Goal: Transaction & Acquisition: Purchase product/service

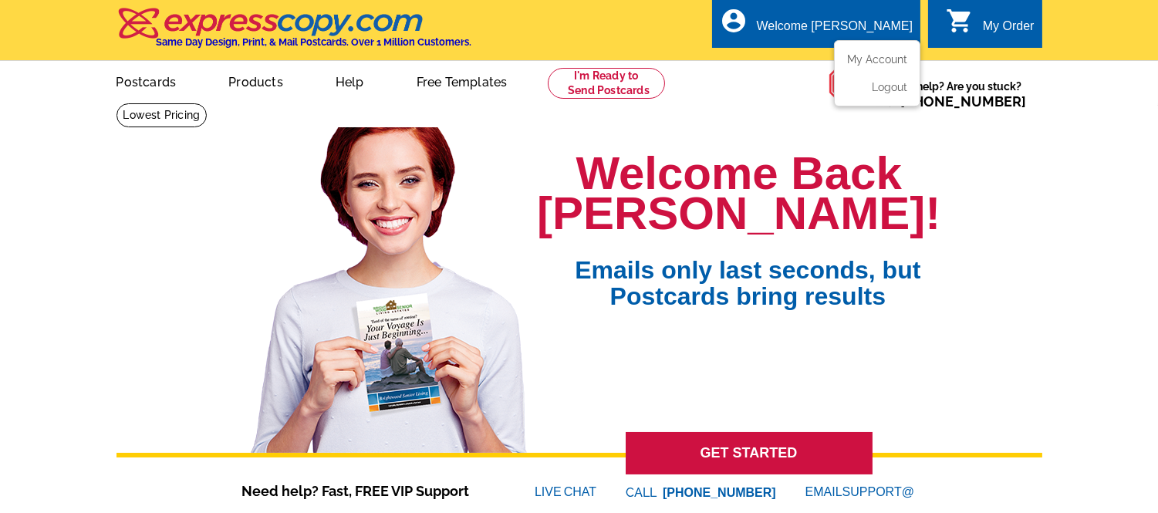
click at [842, 22] on div "Welcome [PERSON_NAME]" at bounding box center [835, 30] width 156 height 22
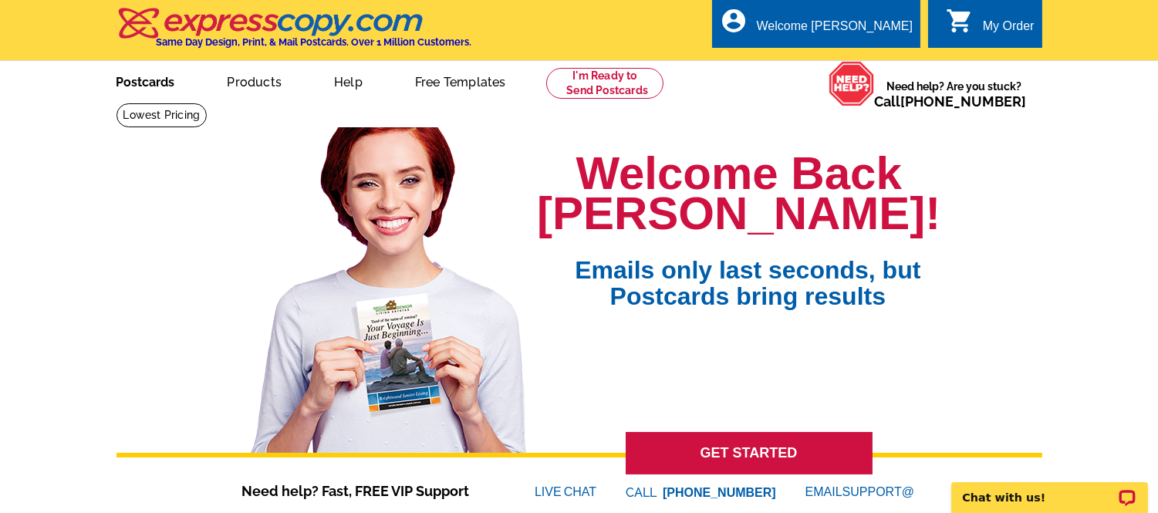
click at [120, 77] on link "Postcards" at bounding box center [146, 80] width 108 height 36
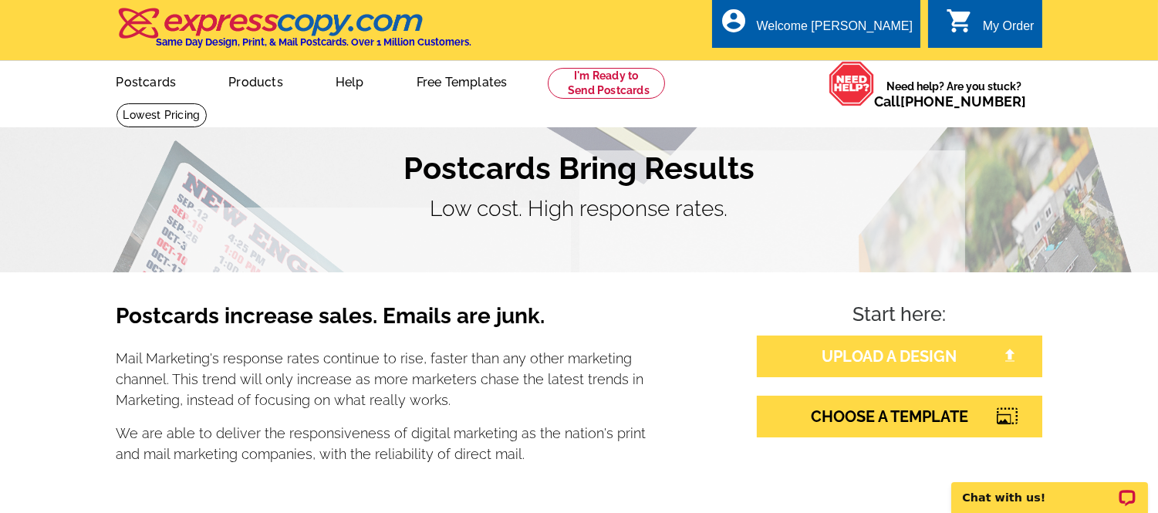
click at [930, 356] on link "UPLOAD A DESIGN" at bounding box center [899, 357] width 285 height 42
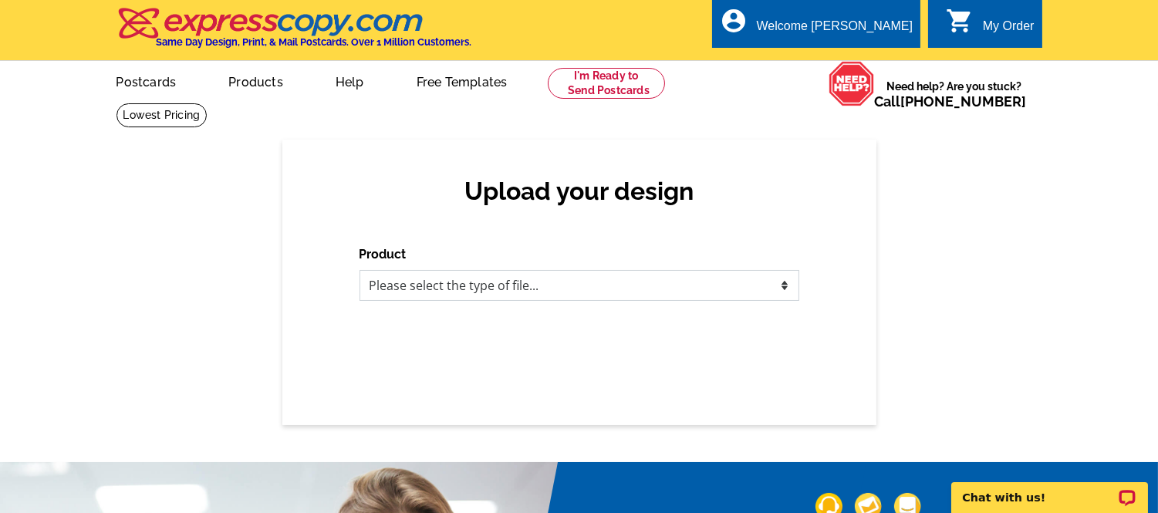
click at [781, 283] on select "Please select the type of file... Postcards Business Cards Letters and flyers G…" at bounding box center [579, 285] width 440 height 31
select select "1"
click at [359, 271] on select "Please select the type of file... Postcards Business Cards Letters and flyers G…" at bounding box center [579, 285] width 440 height 31
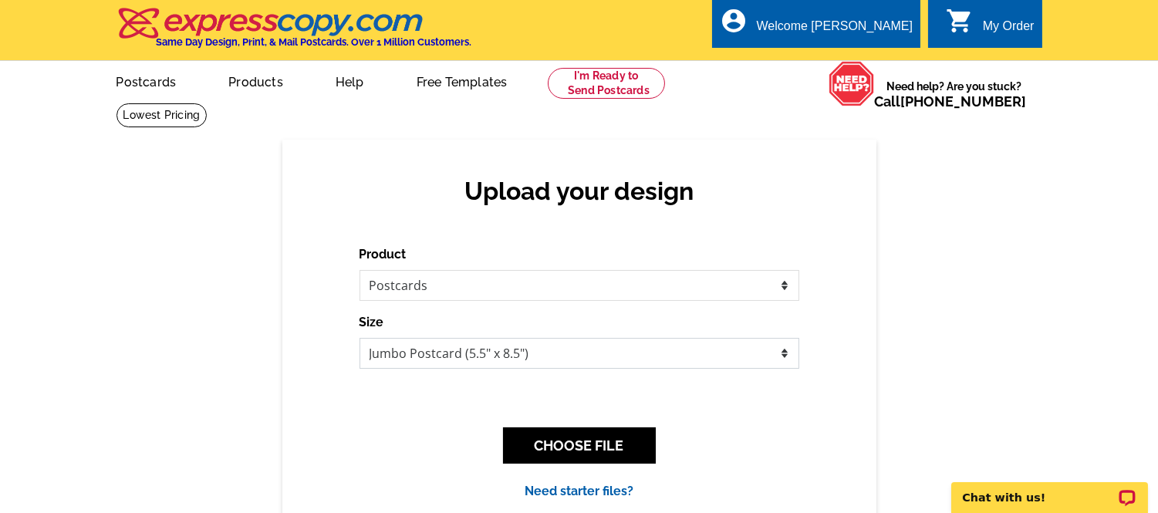
click at [768, 349] on select "Jumbo Postcard (5.5" x 8.5") Regular Postcard (4.25" x 5.6") Panoramic Postcard…" at bounding box center [579, 353] width 440 height 31
